Goal: Task Accomplishment & Management: Manage account settings

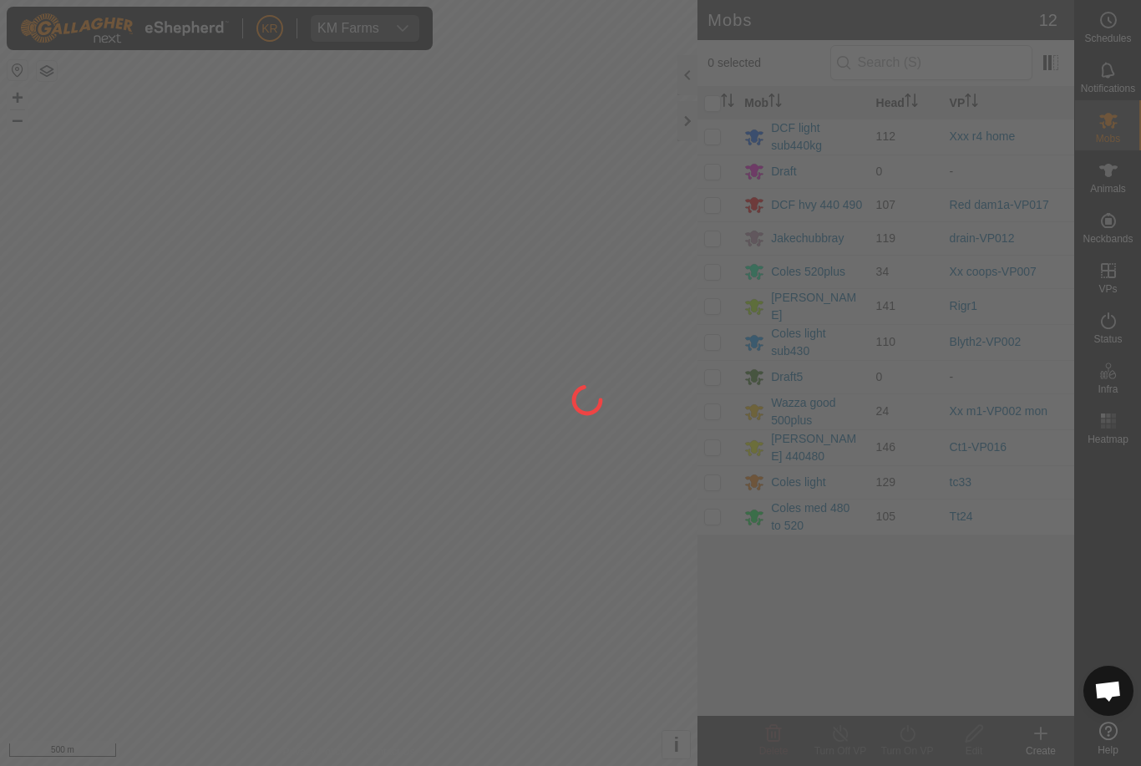
click at [500, 515] on div at bounding box center [570, 383] width 1141 height 766
click at [419, 540] on div at bounding box center [570, 383] width 1141 height 766
click at [431, 546] on div at bounding box center [570, 383] width 1141 height 766
click at [99, 405] on div at bounding box center [570, 383] width 1141 height 766
click at [89, 425] on div at bounding box center [570, 383] width 1141 height 766
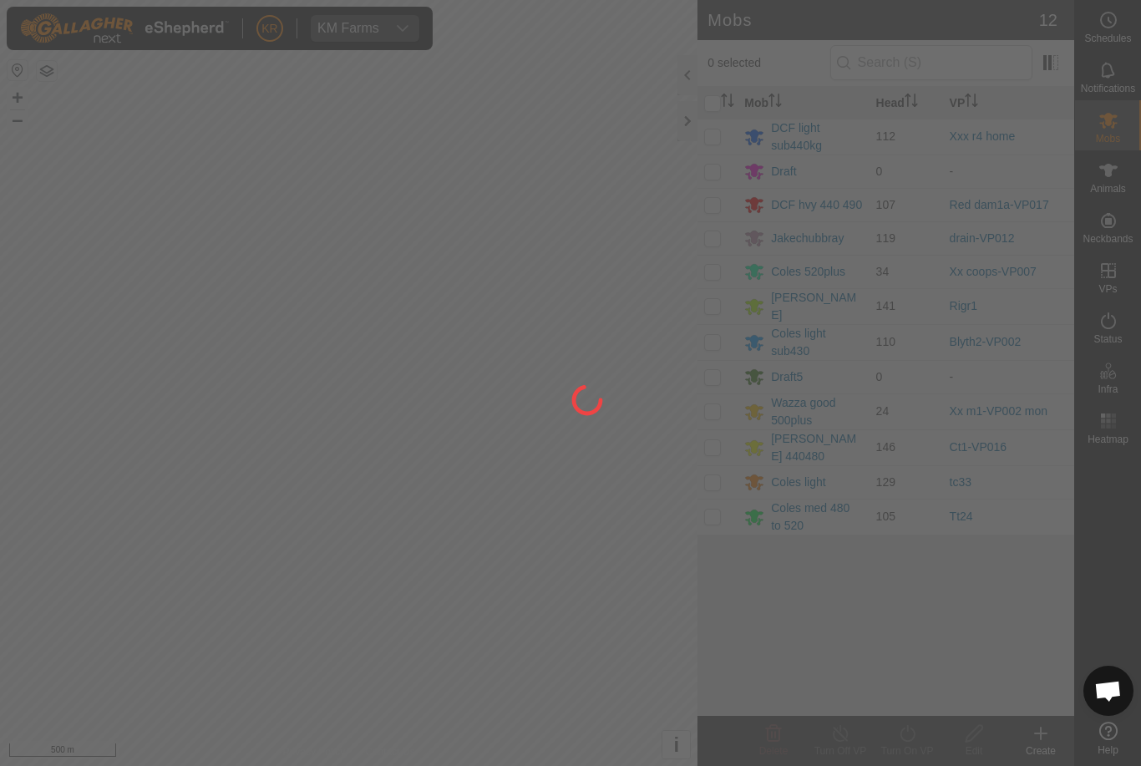
click at [90, 395] on div at bounding box center [570, 383] width 1141 height 766
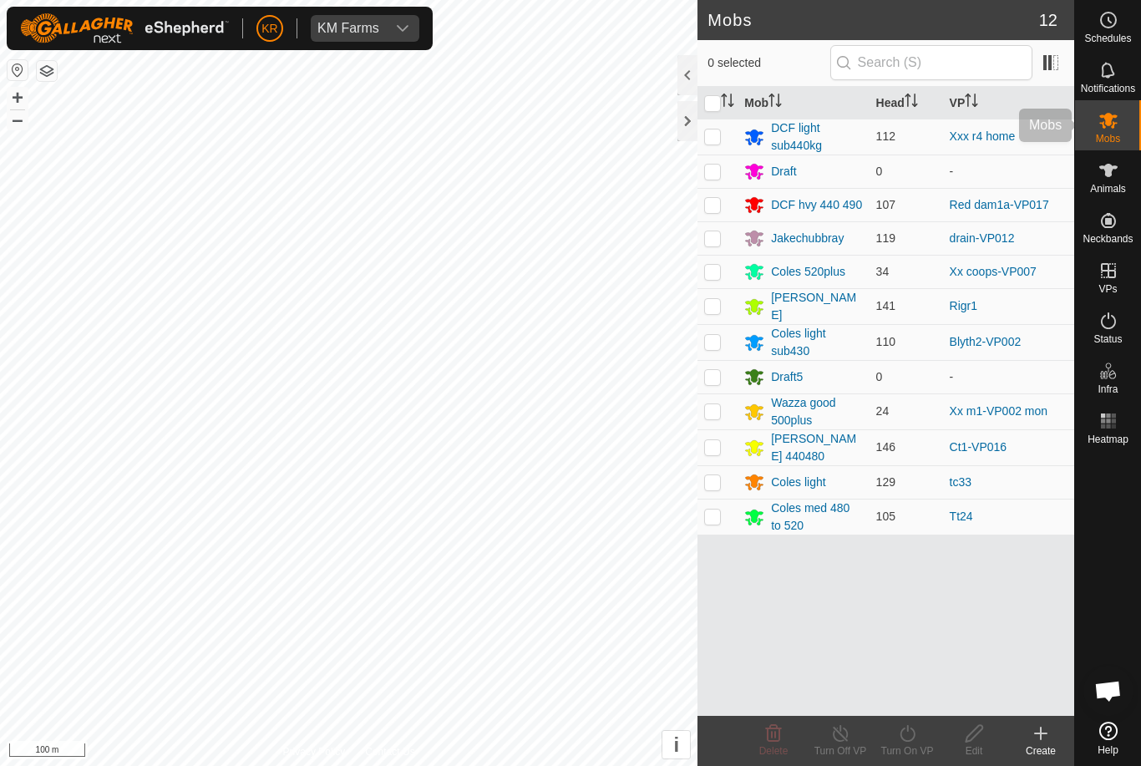
click at [1119, 121] on es-mob-svg-icon at bounding box center [1109, 120] width 30 height 27
click at [712, 408] on p-checkbox at bounding box center [712, 410] width 17 height 13
checkbox input "true"
click at [850, 741] on icon at bounding box center [840, 734] width 21 height 20
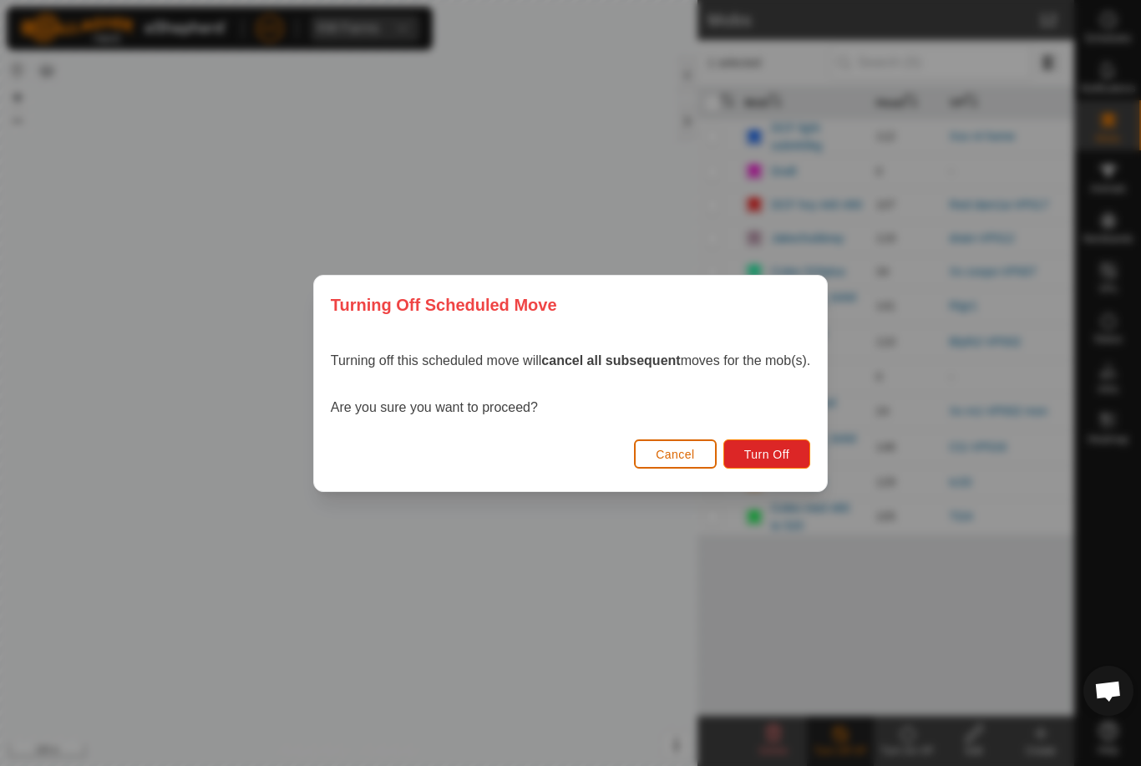
click at [786, 451] on span "Turn Off" at bounding box center [767, 454] width 46 height 13
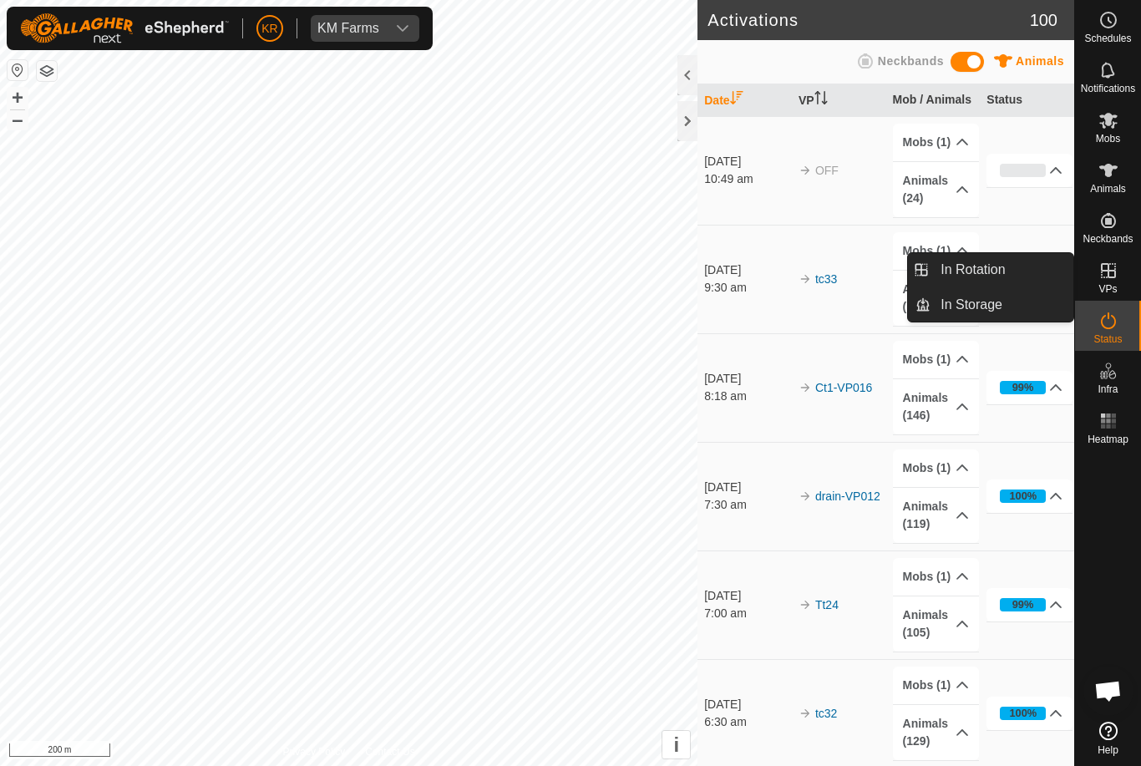
click at [984, 273] on span "In Rotation" at bounding box center [973, 270] width 64 height 20
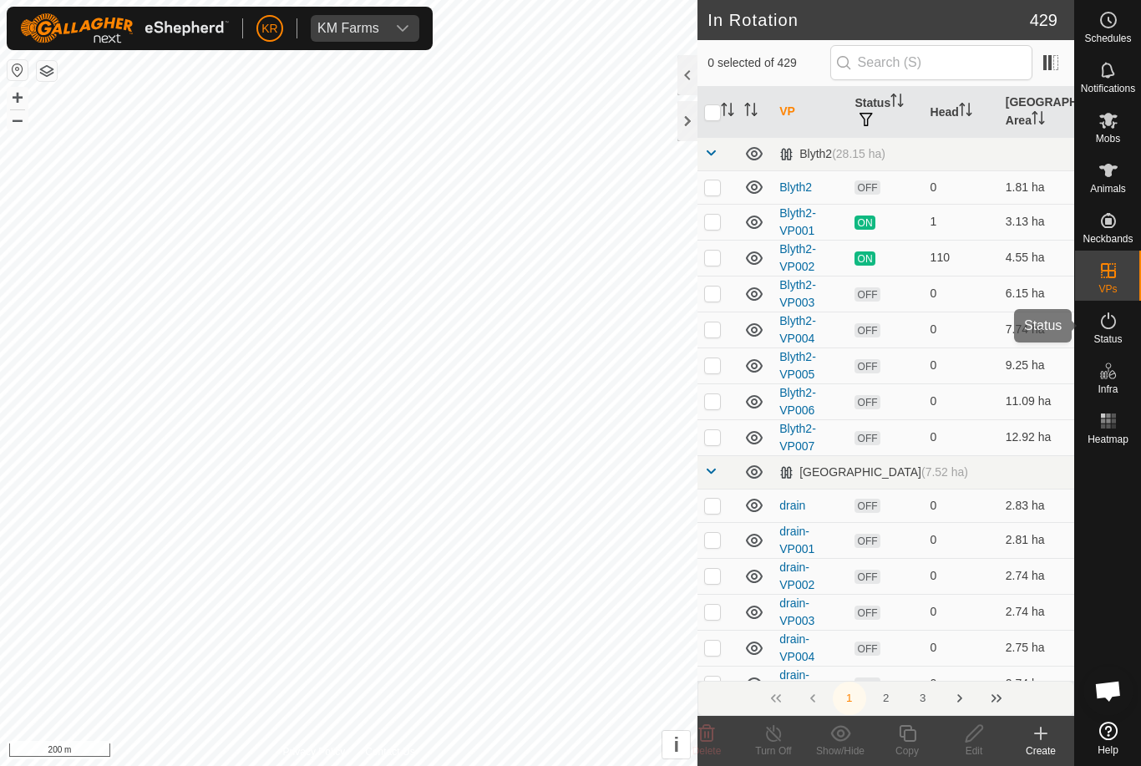
click at [1112, 334] on span "Status" at bounding box center [1108, 339] width 28 height 10
